Goal: Task Accomplishment & Management: Manage account settings

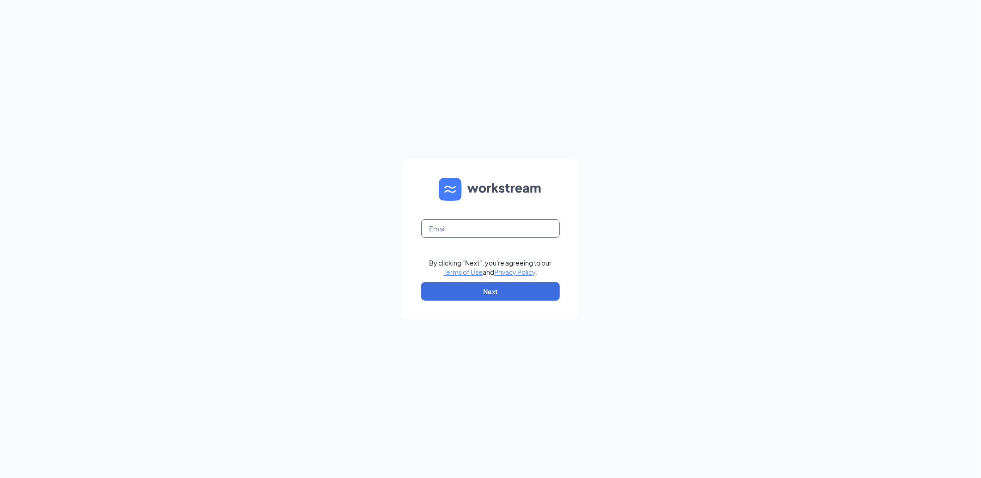
click at [449, 223] on input "text" at bounding box center [490, 228] width 139 height 18
type input "[EMAIL_ADDRESS][DOMAIN_NAME]"
click at [463, 293] on button "Next" at bounding box center [490, 291] width 139 height 18
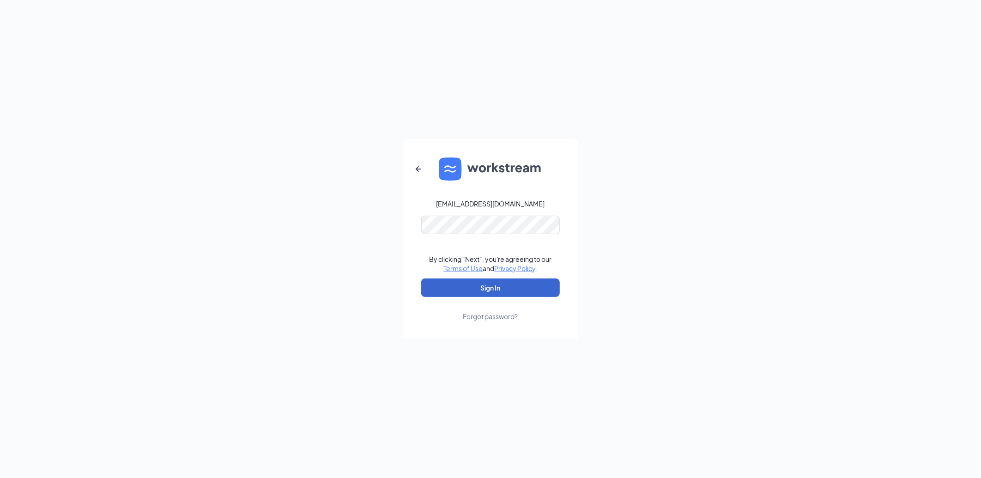
click at [463, 292] on button "Sign In" at bounding box center [490, 288] width 139 height 18
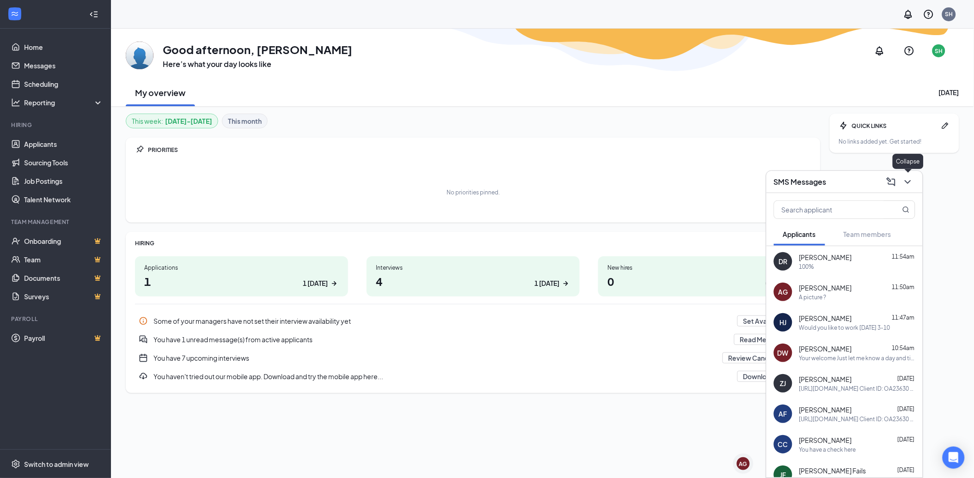
click at [908, 180] on icon "ChevronDown" at bounding box center [907, 181] width 11 height 11
